Goal: Task Accomplishment & Management: Use online tool/utility

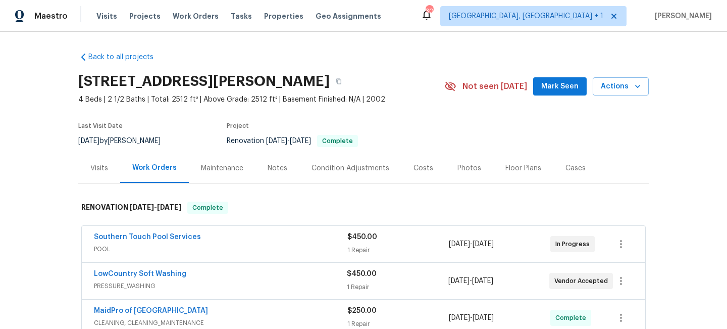
click at [460, 168] on div "Photos" at bounding box center [469, 168] width 24 height 10
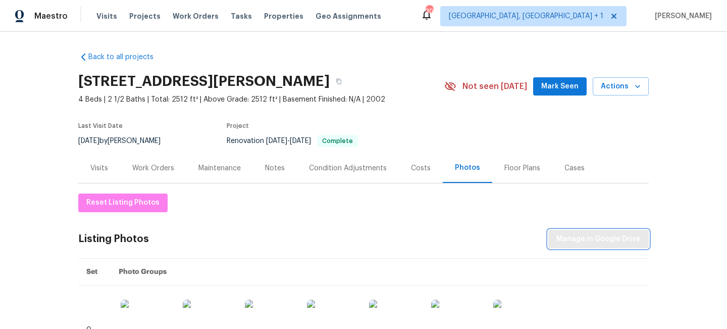
click at [592, 230] on button "Manage in Google Drive" at bounding box center [598, 239] width 100 height 19
click at [353, 72] on div "[STREET_ADDRESS][PERSON_NAME]" at bounding box center [261, 81] width 366 height 26
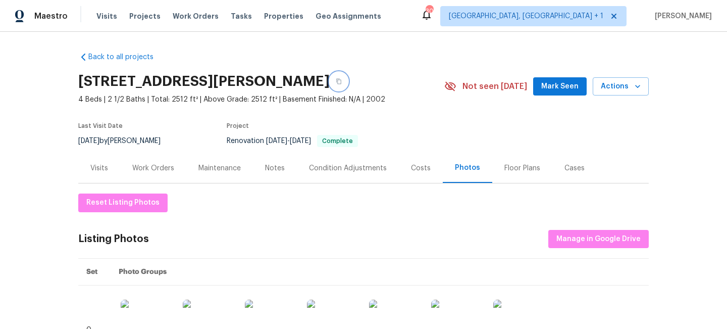
click at [342, 79] on icon "button" at bounding box center [339, 81] width 6 height 6
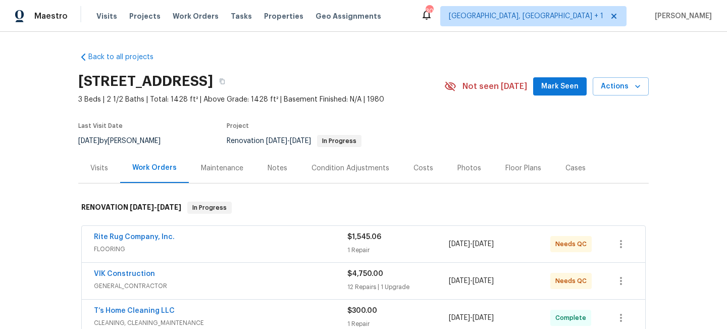
click at [466, 168] on div "Photos" at bounding box center [469, 168] width 24 height 10
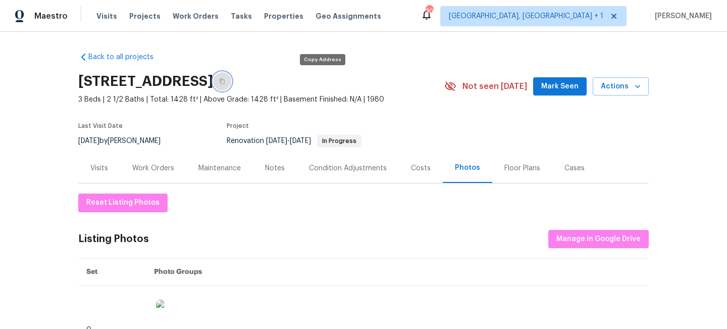
click at [225, 78] on icon "button" at bounding box center [222, 81] width 6 height 6
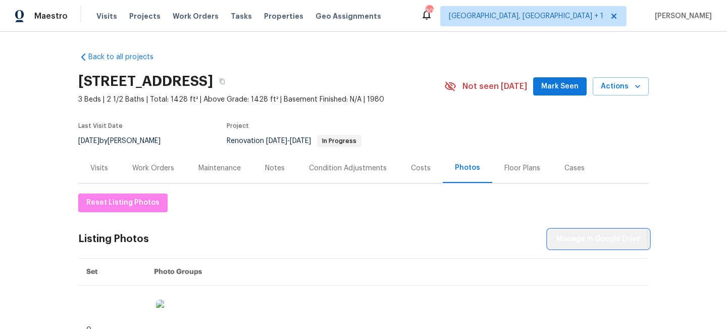
click at [598, 243] on span "Manage in Google Drive" at bounding box center [598, 239] width 84 height 13
